Goal: Information Seeking & Learning: Learn about a topic

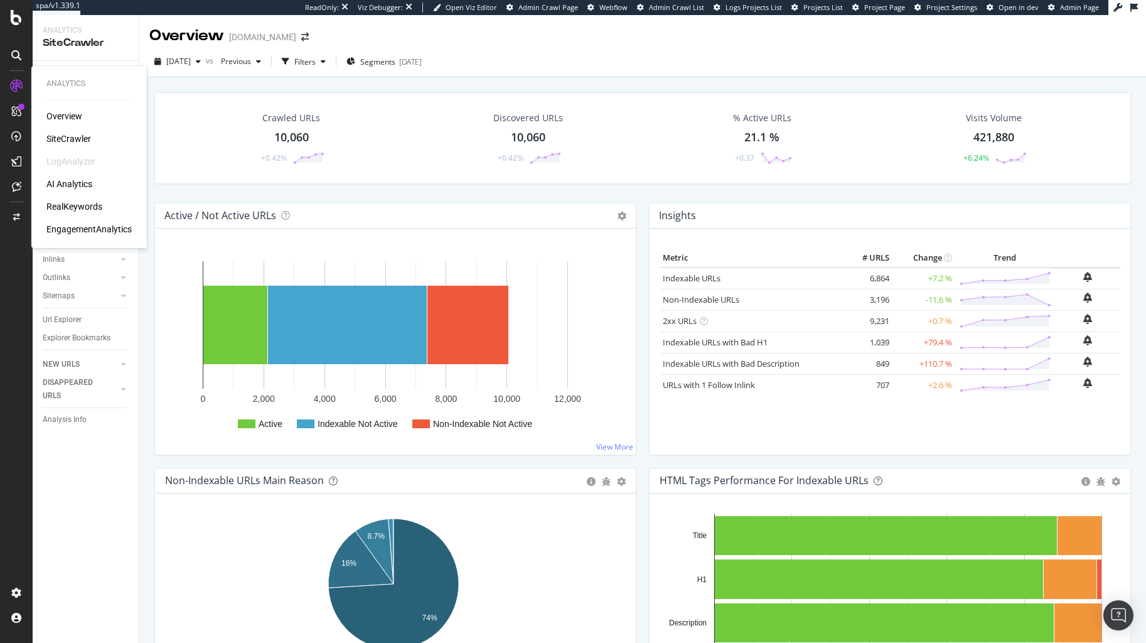
click at [80, 209] on div "RealKeywords" at bounding box center [74, 206] width 56 height 13
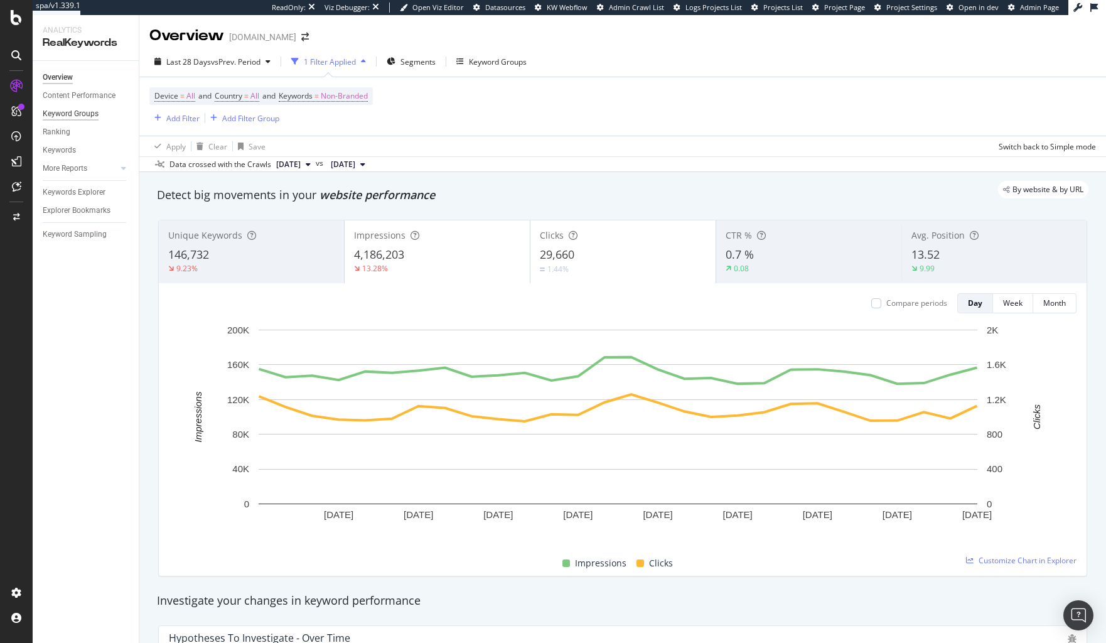
click at [87, 116] on div "Keyword Groups" at bounding box center [71, 113] width 56 height 13
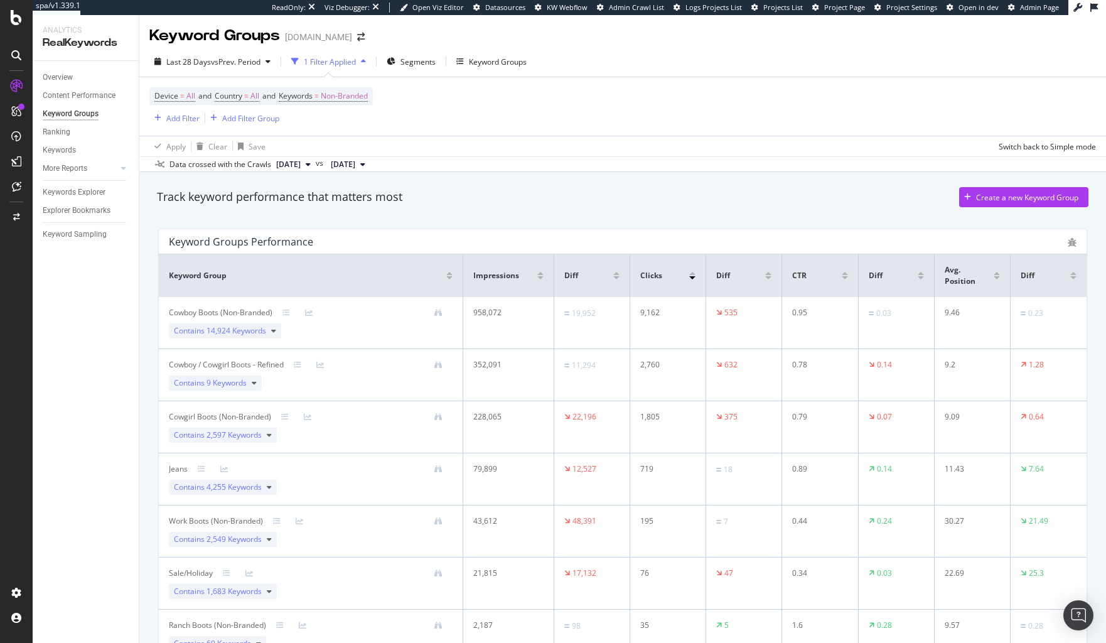
scroll to position [146, 0]
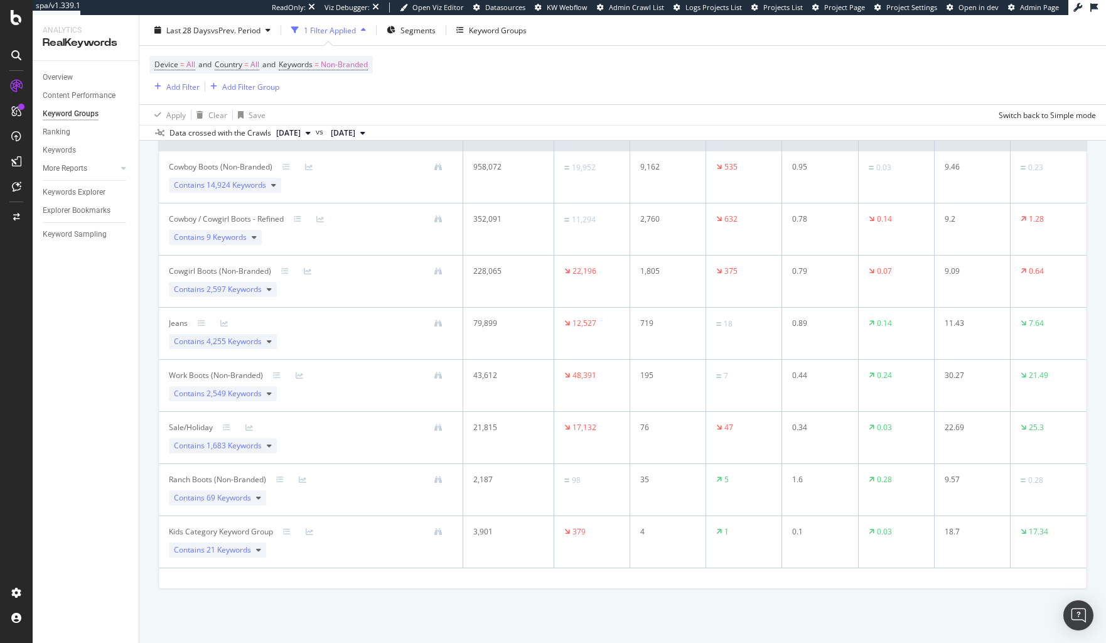
click at [219, 530] on div "Kids Category Keyword Group" at bounding box center [221, 531] width 104 height 11
click at [291, 529] on div at bounding box center [294, 532] width 23 height 8
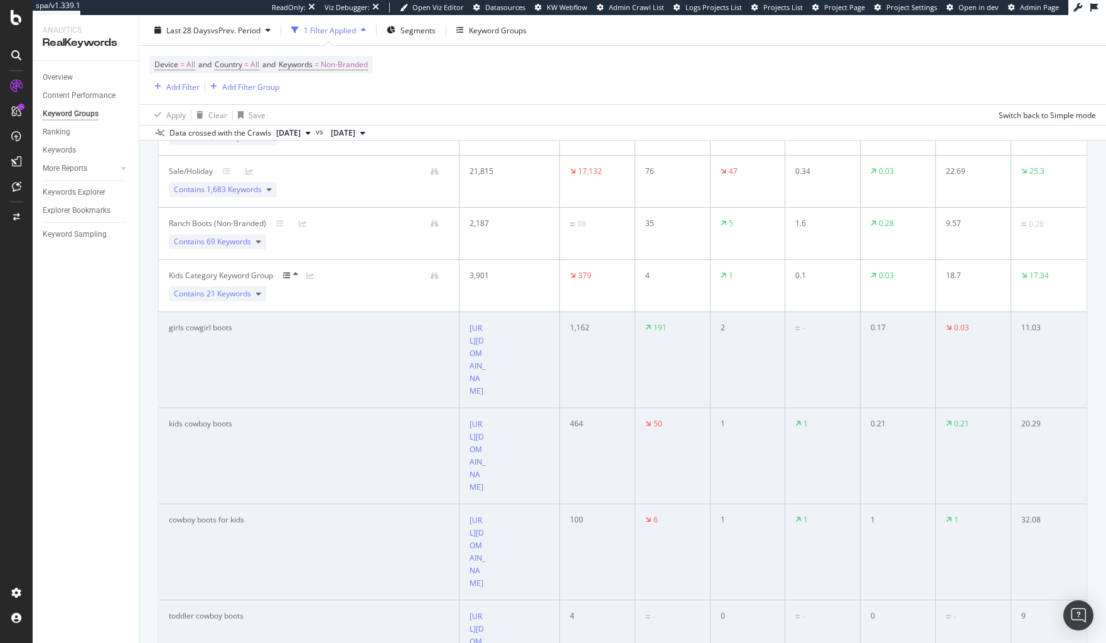
scroll to position [404, 0]
click at [494, 361] on icon at bounding box center [496, 357] width 8 height 8
click at [411, 394] on td "girls cowgirl boots" at bounding box center [309, 357] width 301 height 96
click at [495, 457] on icon at bounding box center [496, 453] width 8 height 8
click at [386, 502] on td "kids cowboy boots" at bounding box center [309, 454] width 301 height 96
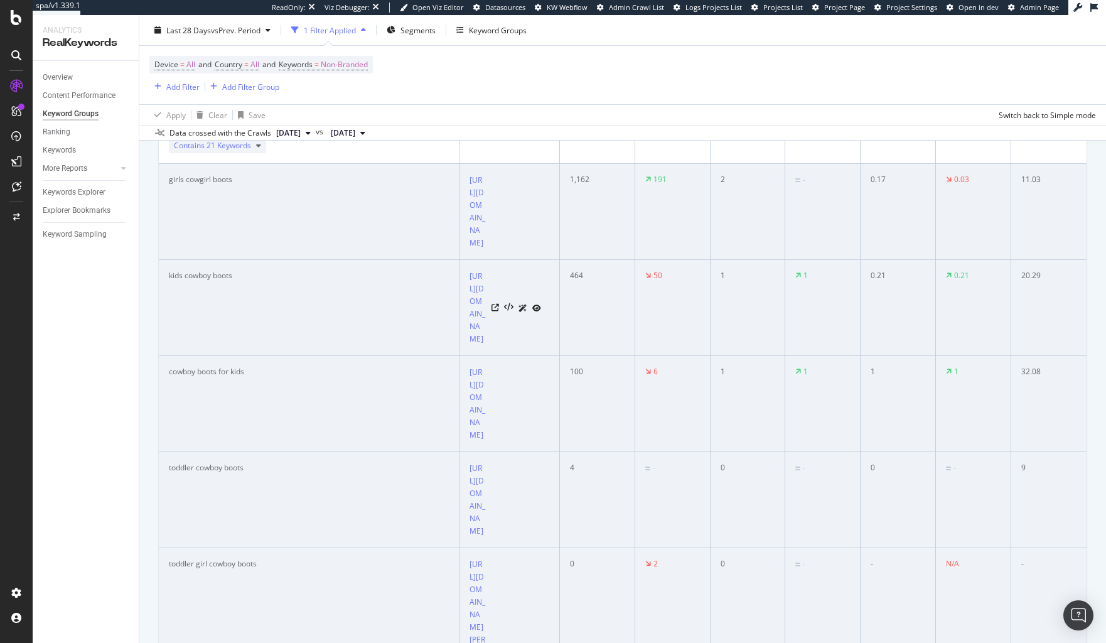
scroll to position [377, 0]
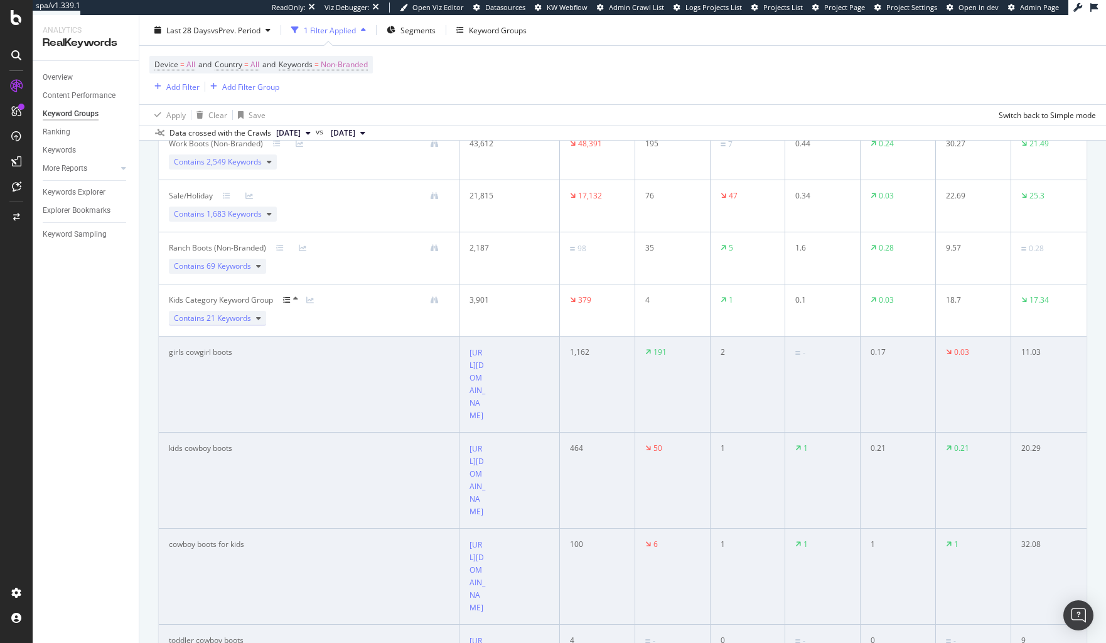
click at [250, 313] on span "21 Keywords" at bounding box center [229, 318] width 45 height 11
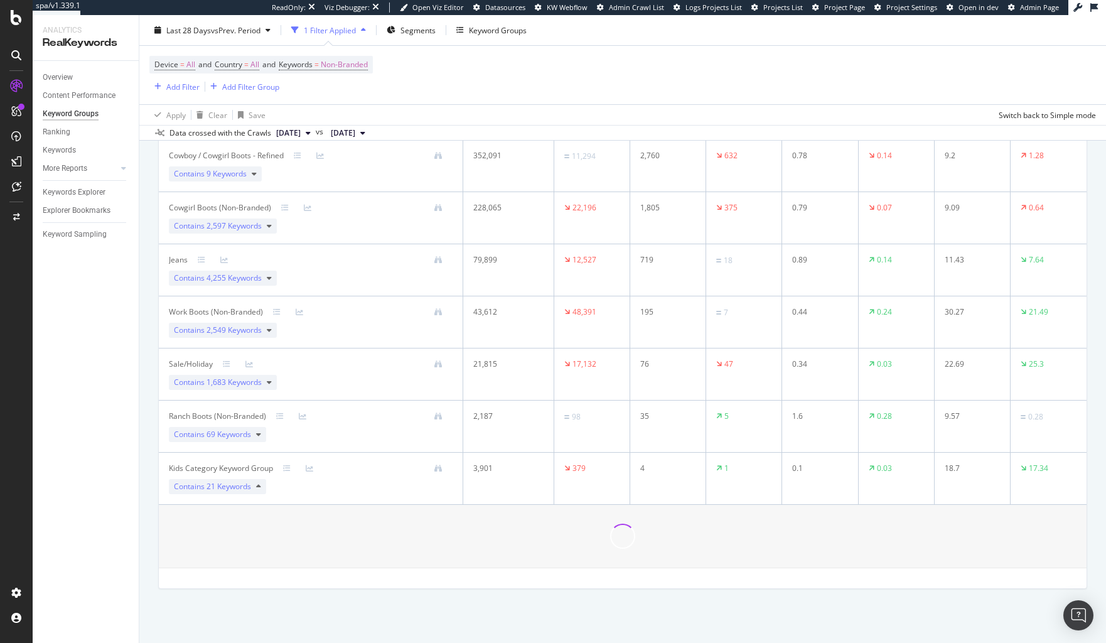
scroll to position [210, 0]
click at [309, 492] on div "Kids Category Keyword Group Contains 21 Keywords" at bounding box center [311, 478] width 284 height 31
click at [436, 470] on icon at bounding box center [438, 469] width 8 height 8
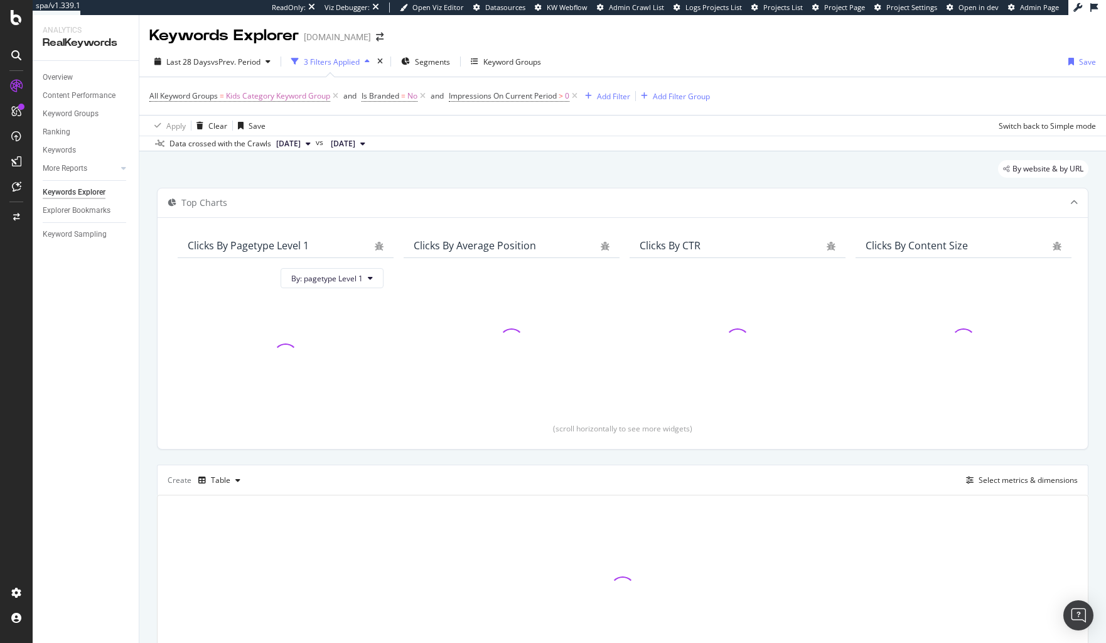
click at [448, 451] on div "Top Charts Clicks By pagetype Level 1 By: pagetype Level 1 Clicks By Average Po…" at bounding box center [623, 435] width 932 height 495
click at [535, 57] on div "Keyword Groups" at bounding box center [512, 62] width 58 height 11
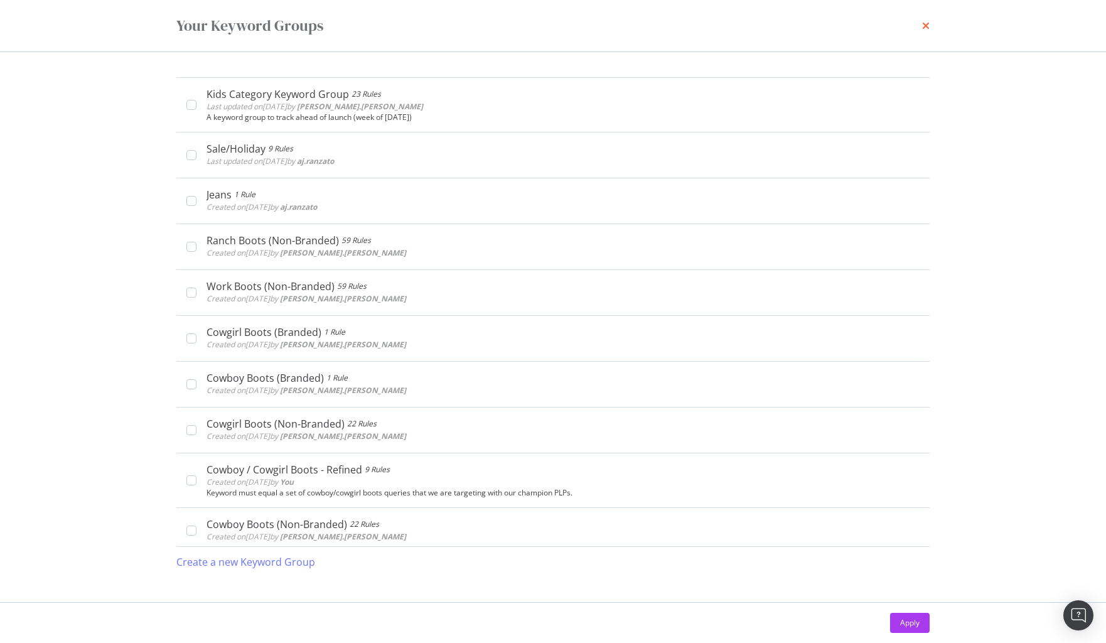
click at [929, 26] on icon "times" at bounding box center [926, 26] width 8 height 10
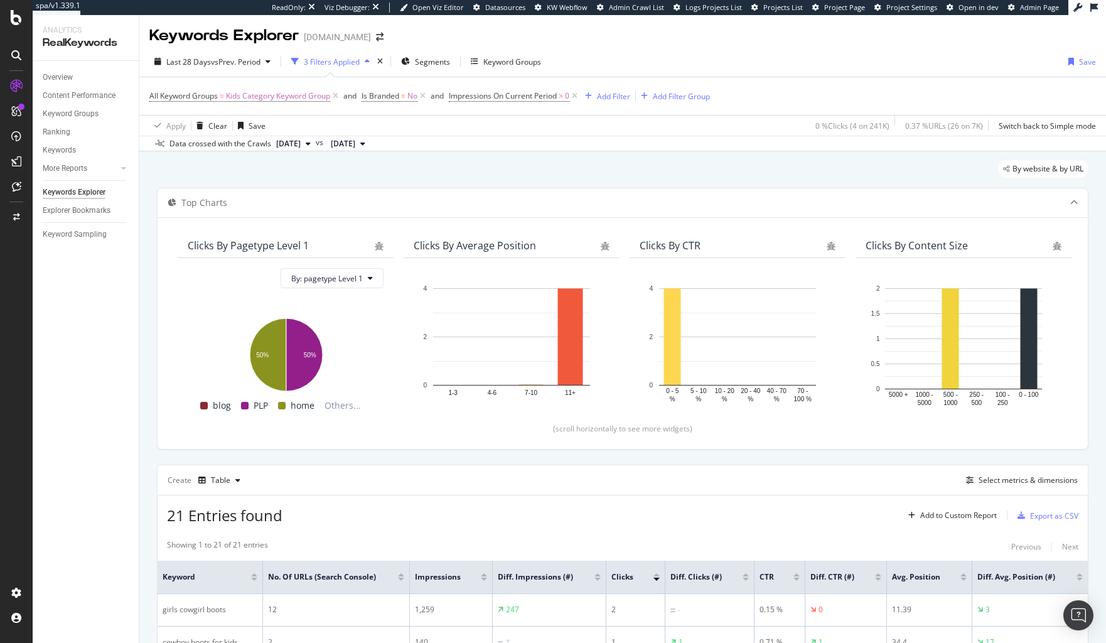
click at [717, 164] on div "By website & by URL" at bounding box center [623, 174] width 932 height 28
click at [52, 80] on div "Overview" at bounding box center [58, 77] width 30 height 13
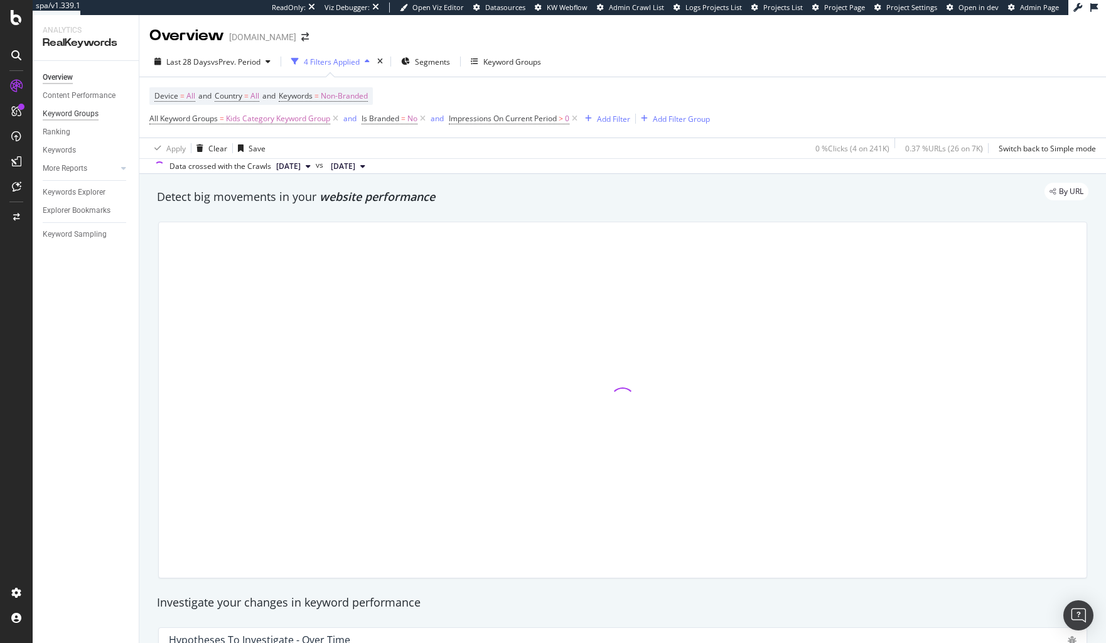
click at [79, 116] on div "Keyword Groups" at bounding box center [71, 113] width 56 height 13
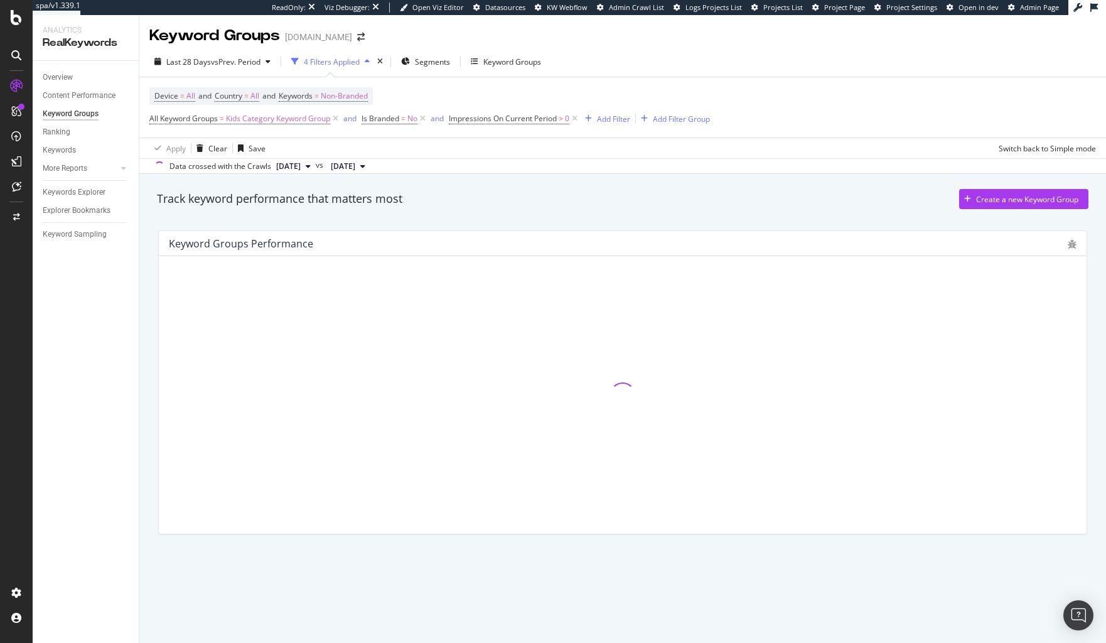
click at [724, 77] on div "Device = All and Country = All and Keywords = Non-Branded All Keyword Groups = …" at bounding box center [622, 118] width 967 height 82
click at [339, 121] on icon at bounding box center [335, 118] width 11 height 13
click at [367, 119] on icon at bounding box center [362, 118] width 11 height 13
click at [211, 121] on icon at bounding box center [210, 118] width 11 height 13
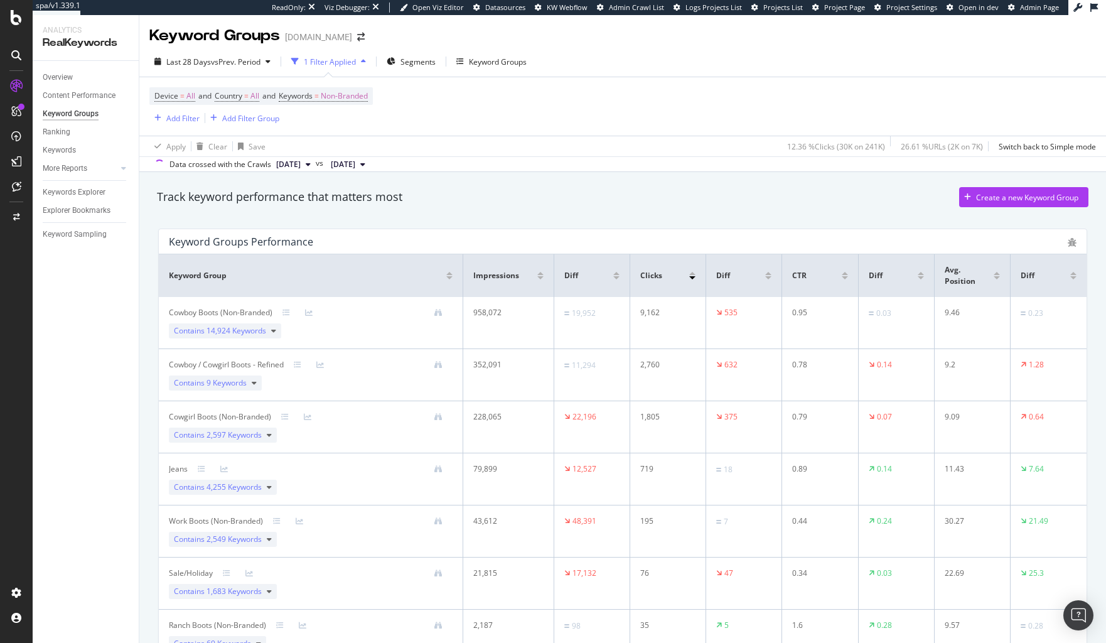
click at [572, 114] on div "Device = All and Country = All and Keywords = Non-Branded Add Filter Add Filter…" at bounding box center [622, 106] width 947 height 58
click at [334, 99] on span "Non-Branded" at bounding box center [344, 96] width 47 height 18
click at [338, 132] on div "Non-Branded" at bounding box center [331, 126] width 67 height 19
click at [321, 225] on span "All" at bounding box center [372, 223] width 128 height 11
click at [419, 158] on div "Apply" at bounding box center [417, 152] width 36 height 11
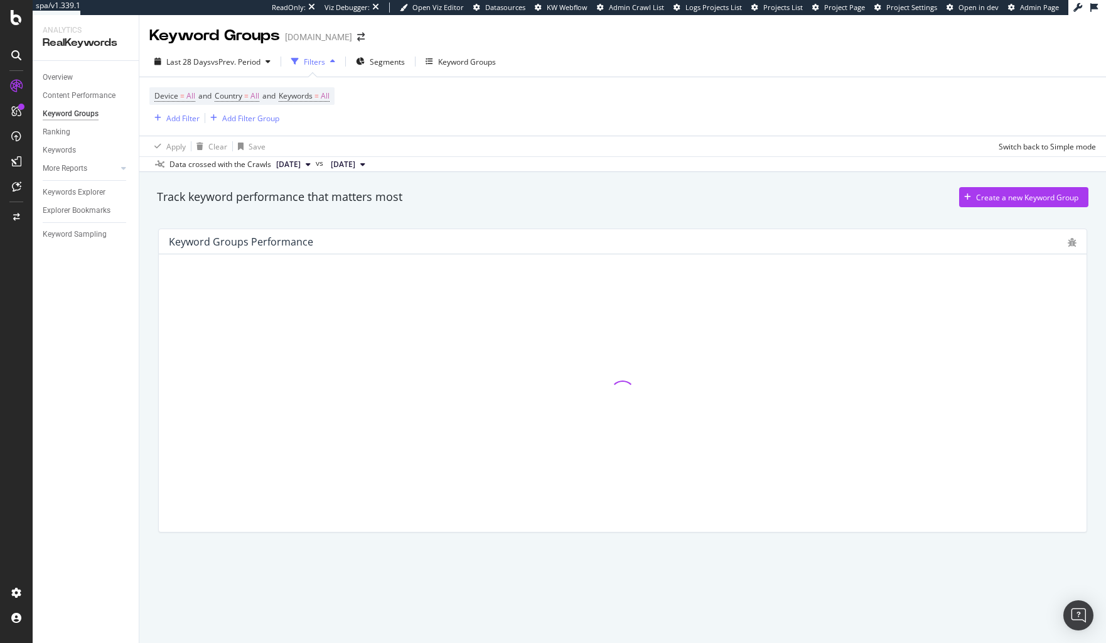
click at [582, 109] on div "Device = All and Country = All and Keywords = All Add Filter Add Filter Group" at bounding box center [622, 106] width 947 height 58
click at [65, 80] on div "Overview" at bounding box center [58, 77] width 30 height 13
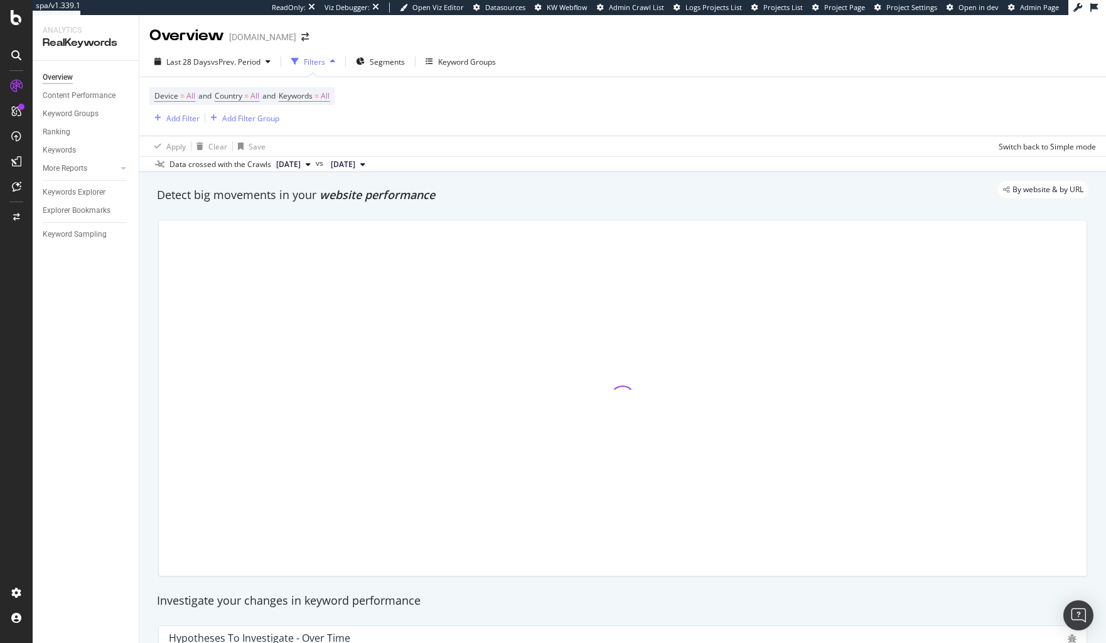
click at [588, 116] on div "Device = All and Country = All and Keywords = All Add Filter Add Filter Group" at bounding box center [622, 106] width 947 height 58
click at [501, 61] on button "Keyword Groups" at bounding box center [461, 61] width 80 height 20
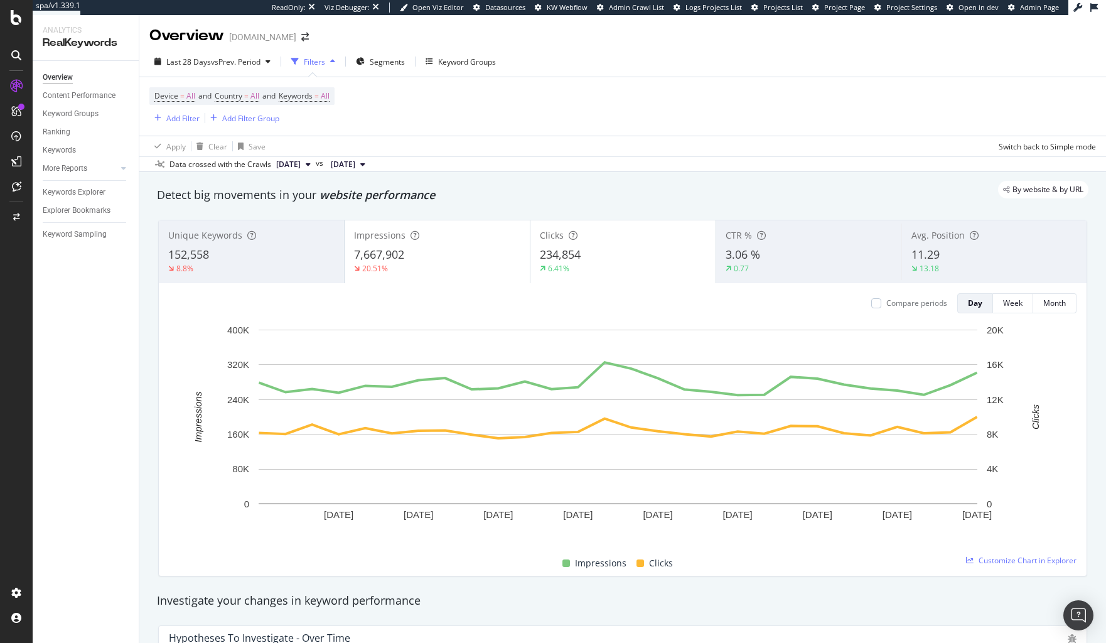
click at [583, 105] on div "Device = All and Country = All and Keywords = All Add Filter Add Filter Group" at bounding box center [622, 106] width 947 height 58
click at [471, 68] on div "Keyword Groups" at bounding box center [461, 61] width 70 height 19
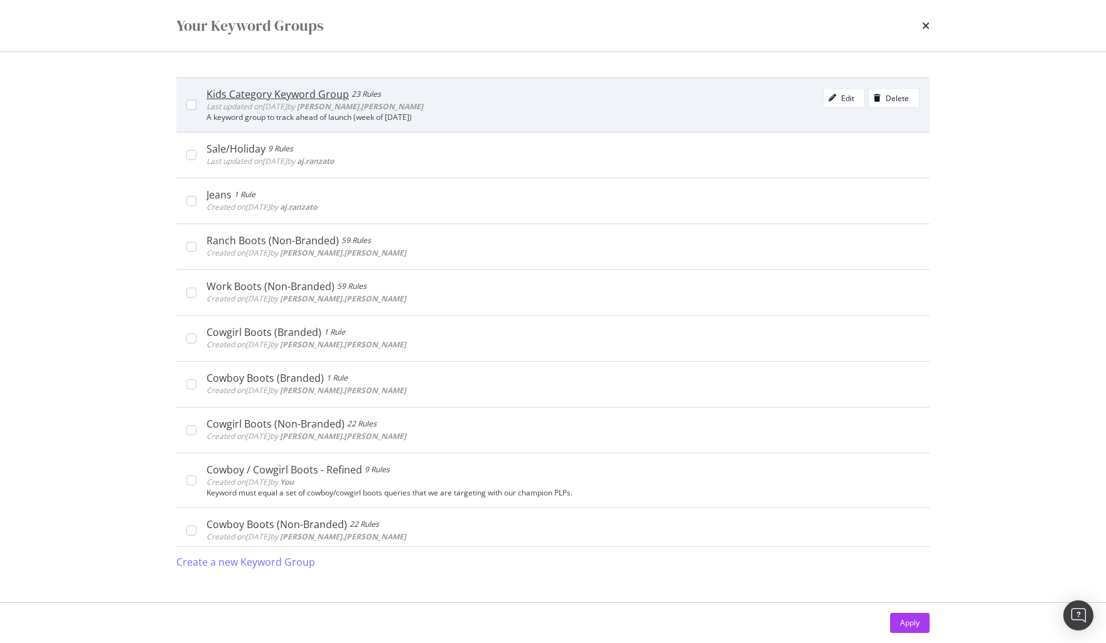
click at [262, 100] on div "Kids Category Keyword Group" at bounding box center [278, 94] width 143 height 13
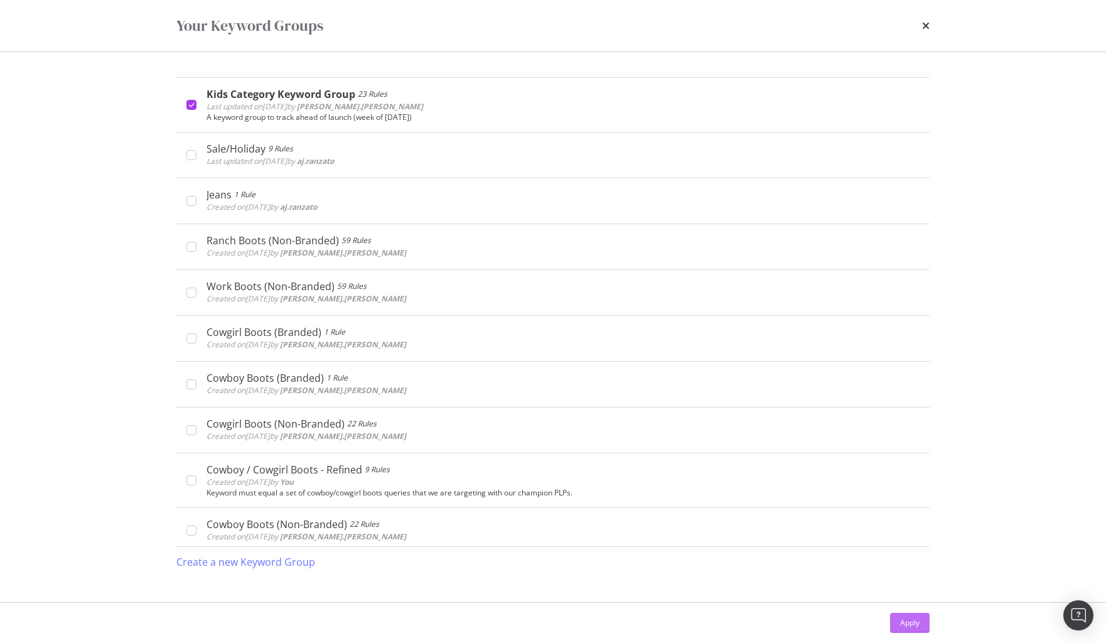
click at [896, 621] on button "Apply" at bounding box center [910, 623] width 40 height 20
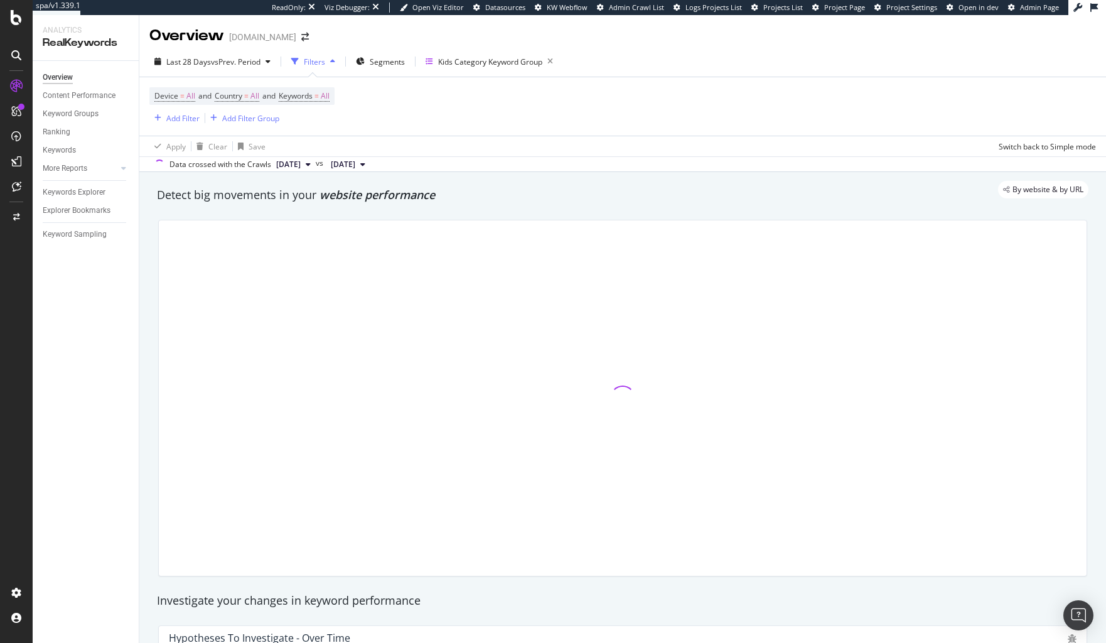
click at [497, 106] on div "Device = All and Country = All and Keywords = All Add Filter Add Filter Group" at bounding box center [622, 106] width 947 height 58
click at [203, 58] on span "Last 28 Days" at bounding box center [188, 62] width 45 height 11
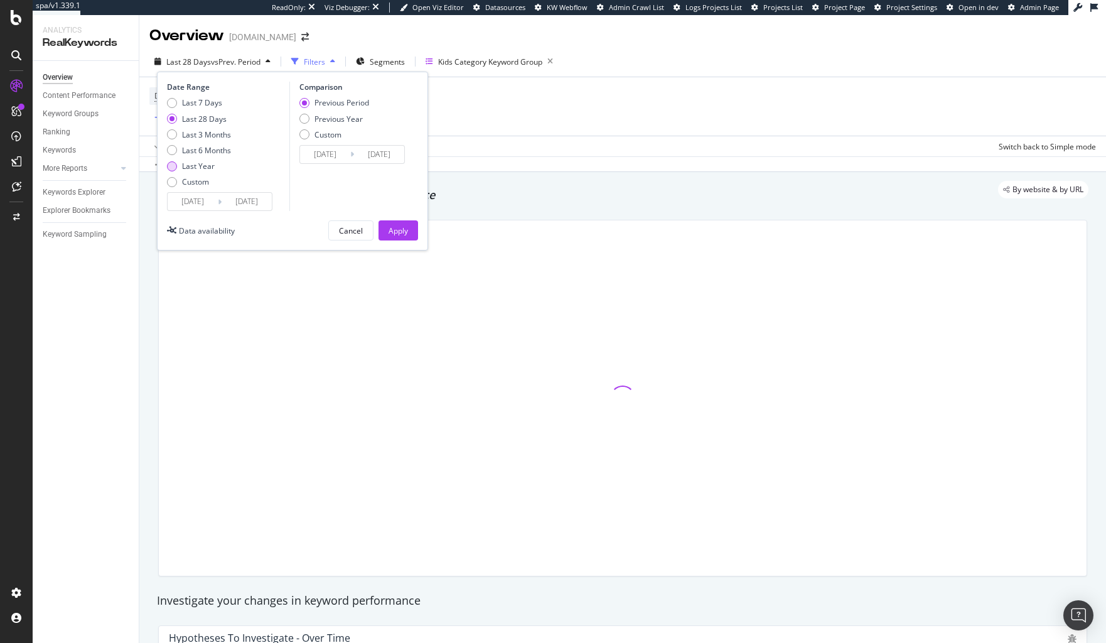
click at [195, 169] on div "Last Year" at bounding box center [198, 166] width 33 height 11
type input "[DATE]"
click at [402, 233] on div "Apply" at bounding box center [398, 230] width 19 height 11
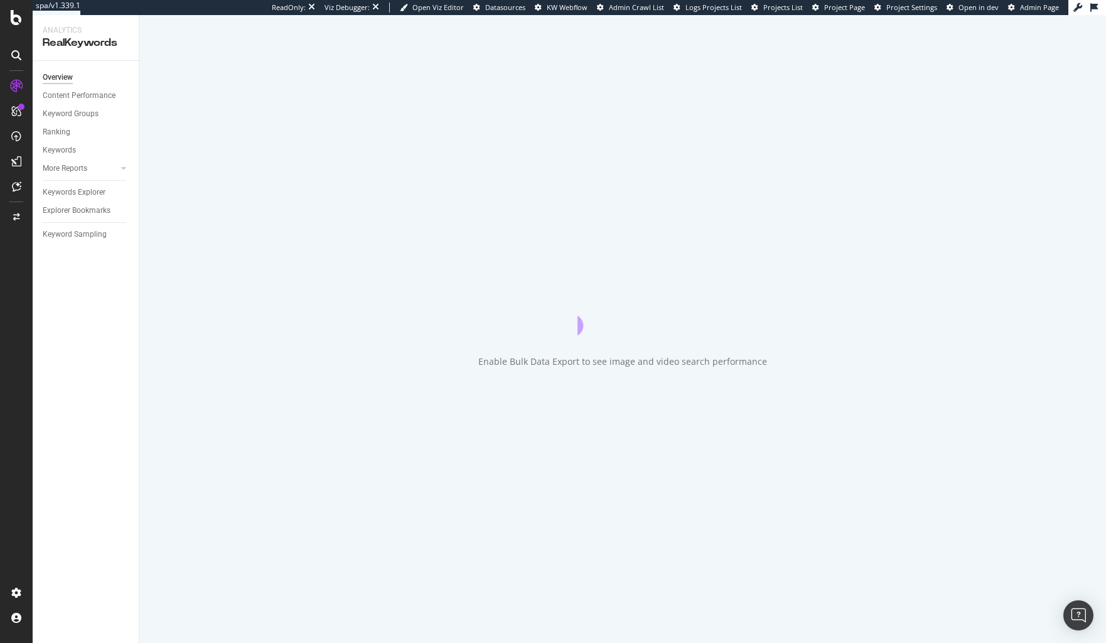
click at [646, 136] on div "Enable Bulk Data Export to see image and video search performance" at bounding box center [622, 329] width 967 height 628
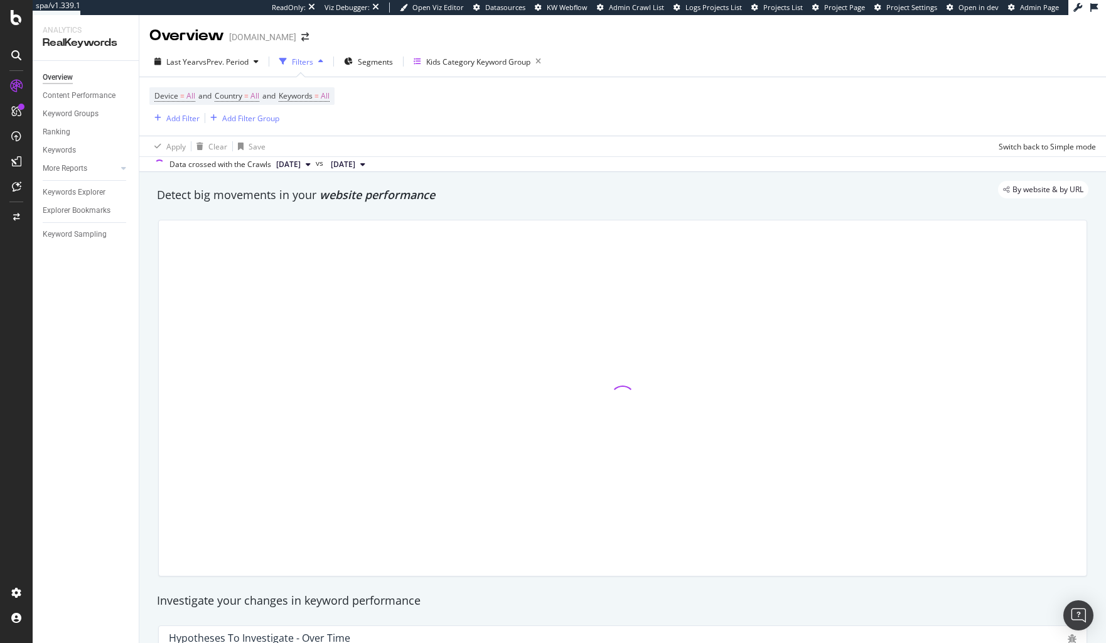
click at [798, 104] on div "Device = All and Country = All and Keywords = All Add Filter Add Filter Group" at bounding box center [622, 106] width 947 height 58
